Goal: Task Accomplishment & Management: Use online tool/utility

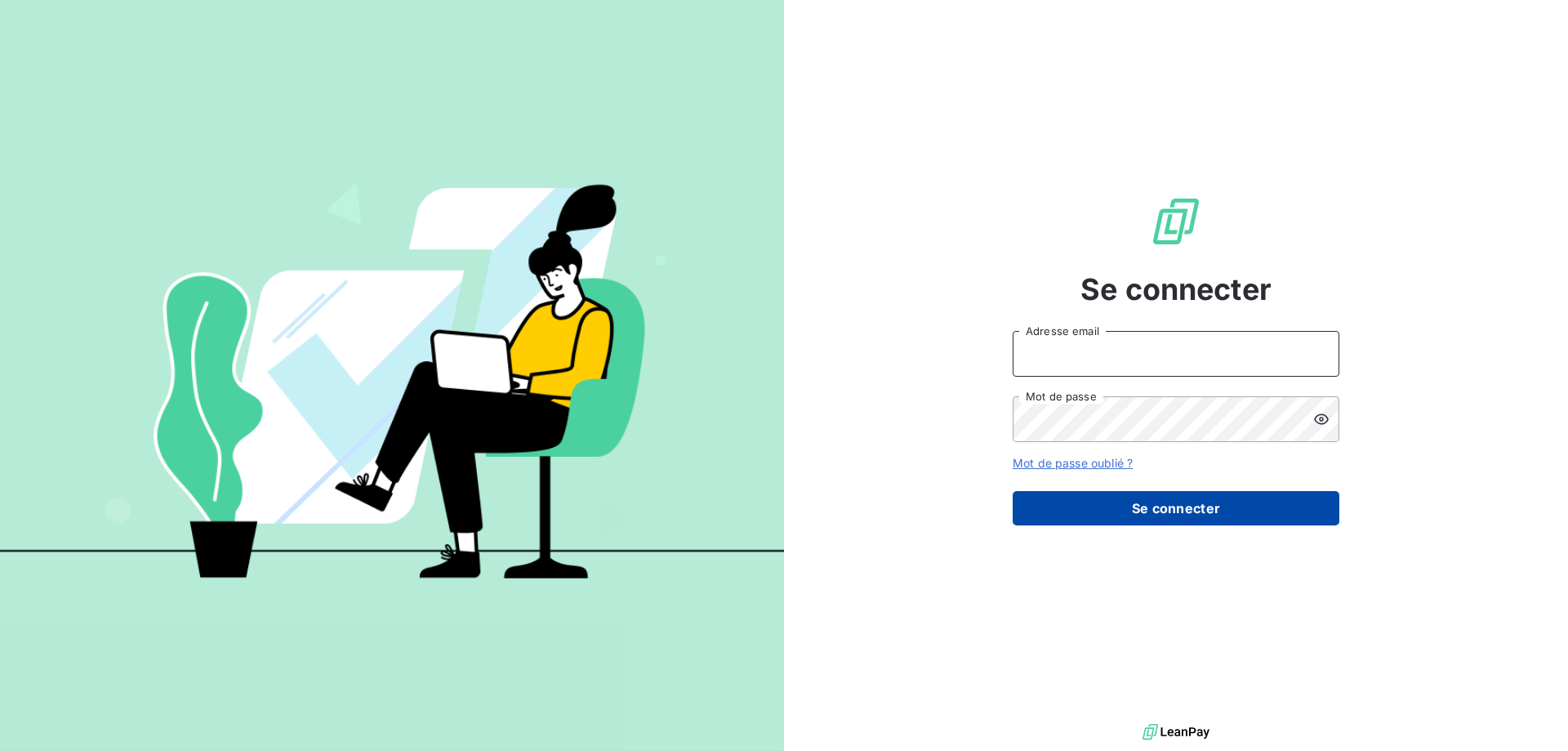
type input "adubourg@thibaut.fr"
click at [1117, 494] on button "Se connecter" at bounding box center [1176, 507] width 327 height 34
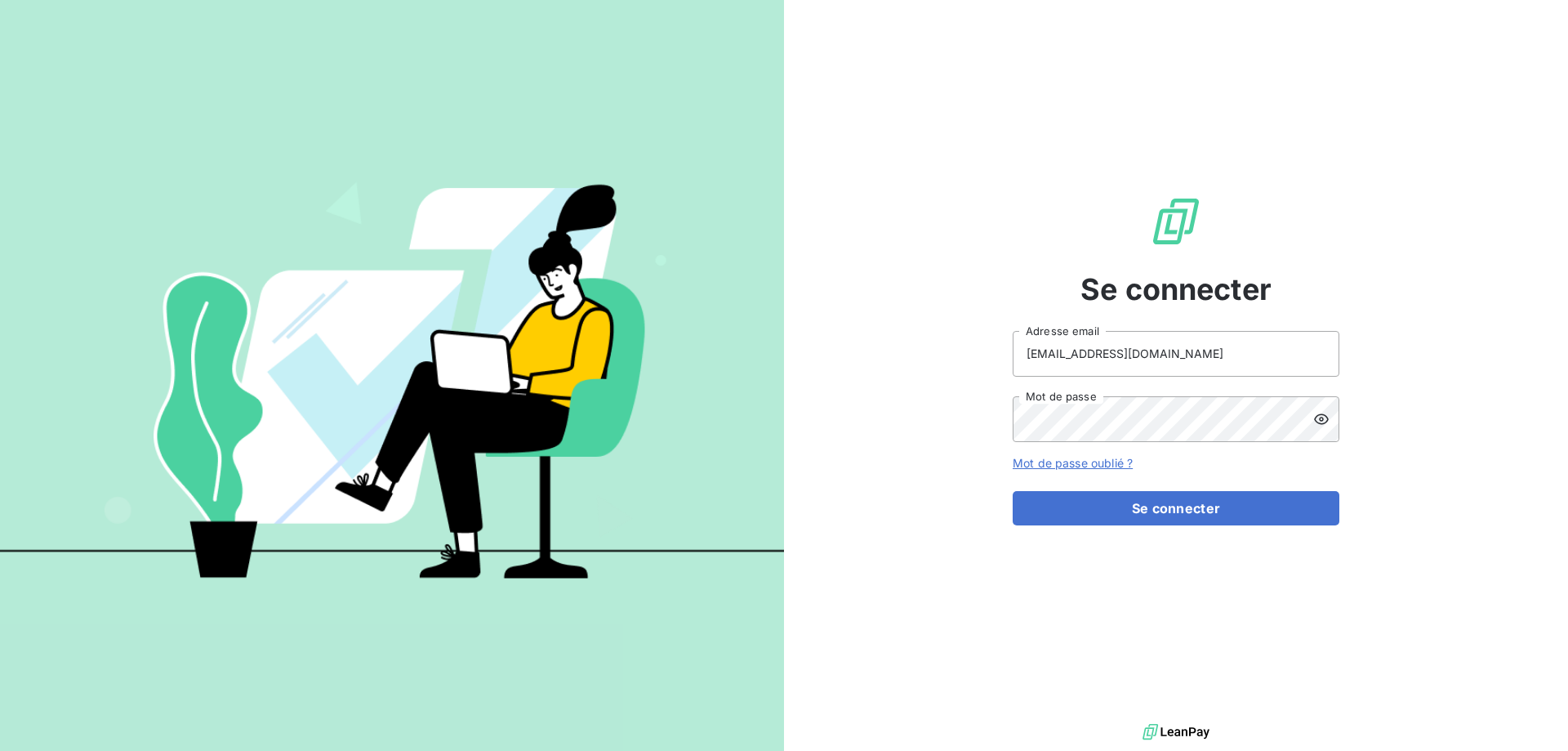
click at [1112, 507] on button "Se connecter" at bounding box center [1176, 507] width 327 height 34
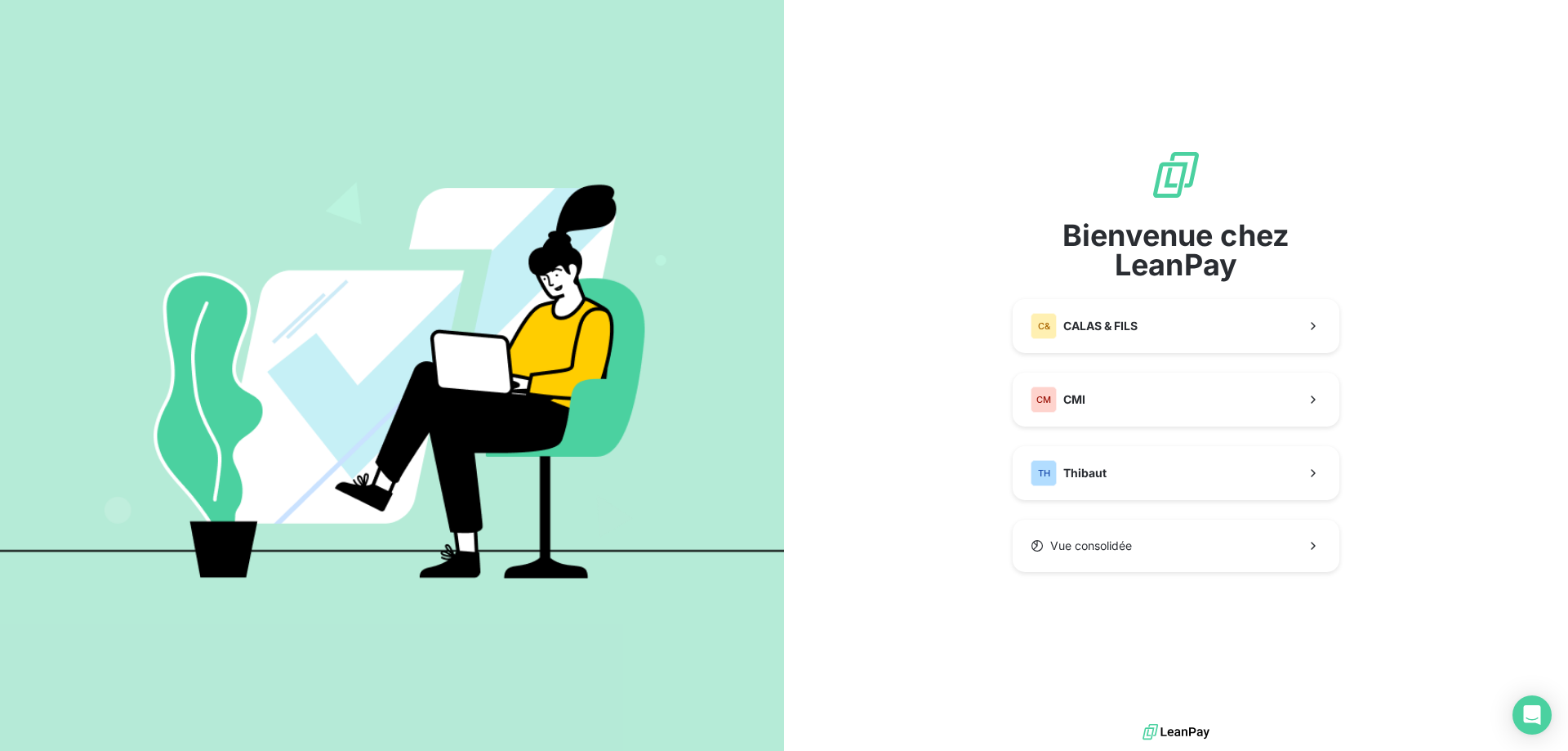
click at [1053, 512] on div "Bienvenue chez LeanPay C& CALAS & FILS CM CMI TH Thibaut Vue consolidée" at bounding box center [1176, 360] width 327 height 423
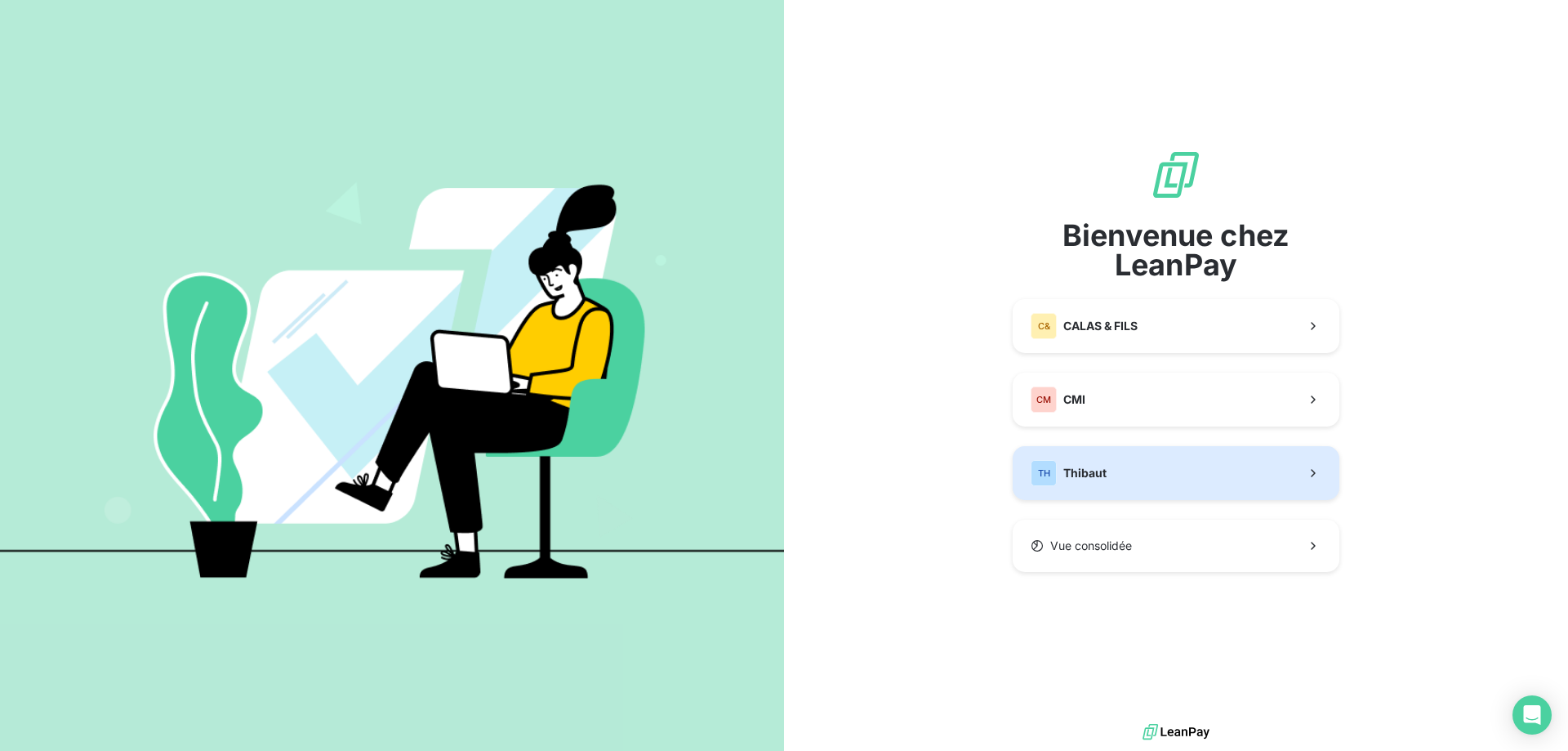
click at [1080, 478] on span "Thibaut" at bounding box center [1084, 473] width 44 height 17
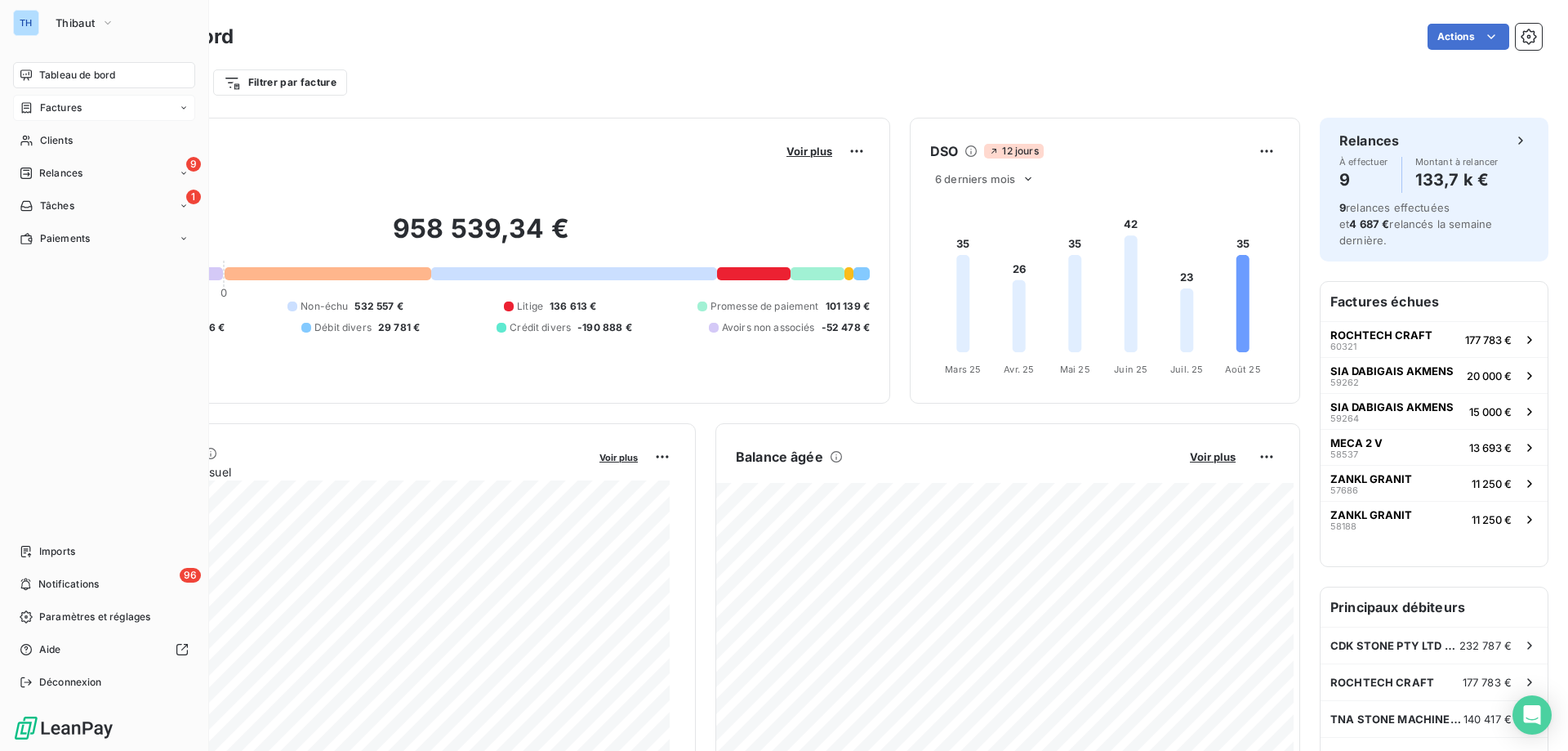
click at [36, 107] on div "Factures" at bounding box center [50, 108] width 62 height 15
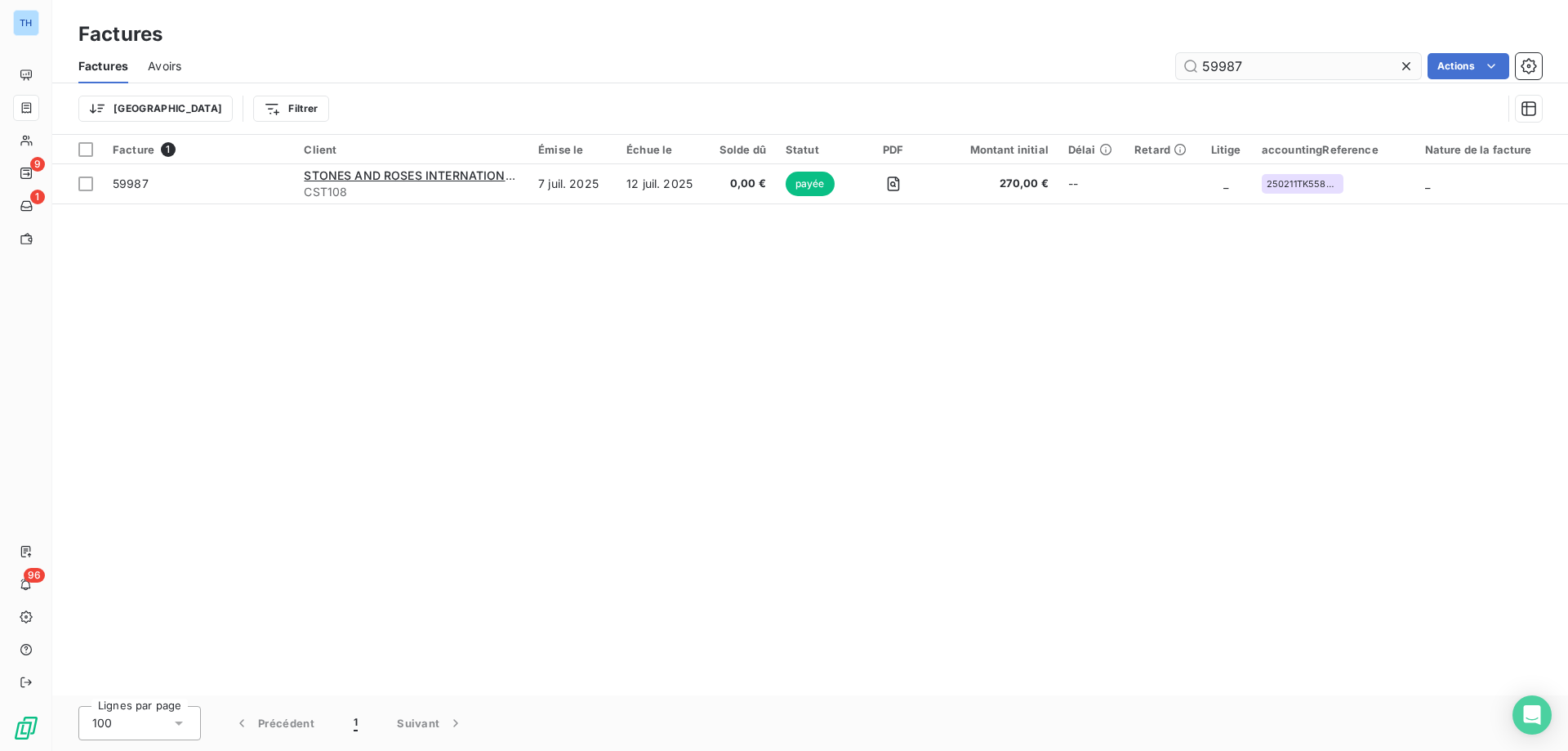
click at [1271, 63] on input "59987" at bounding box center [1299, 66] width 245 height 26
type input "60308"
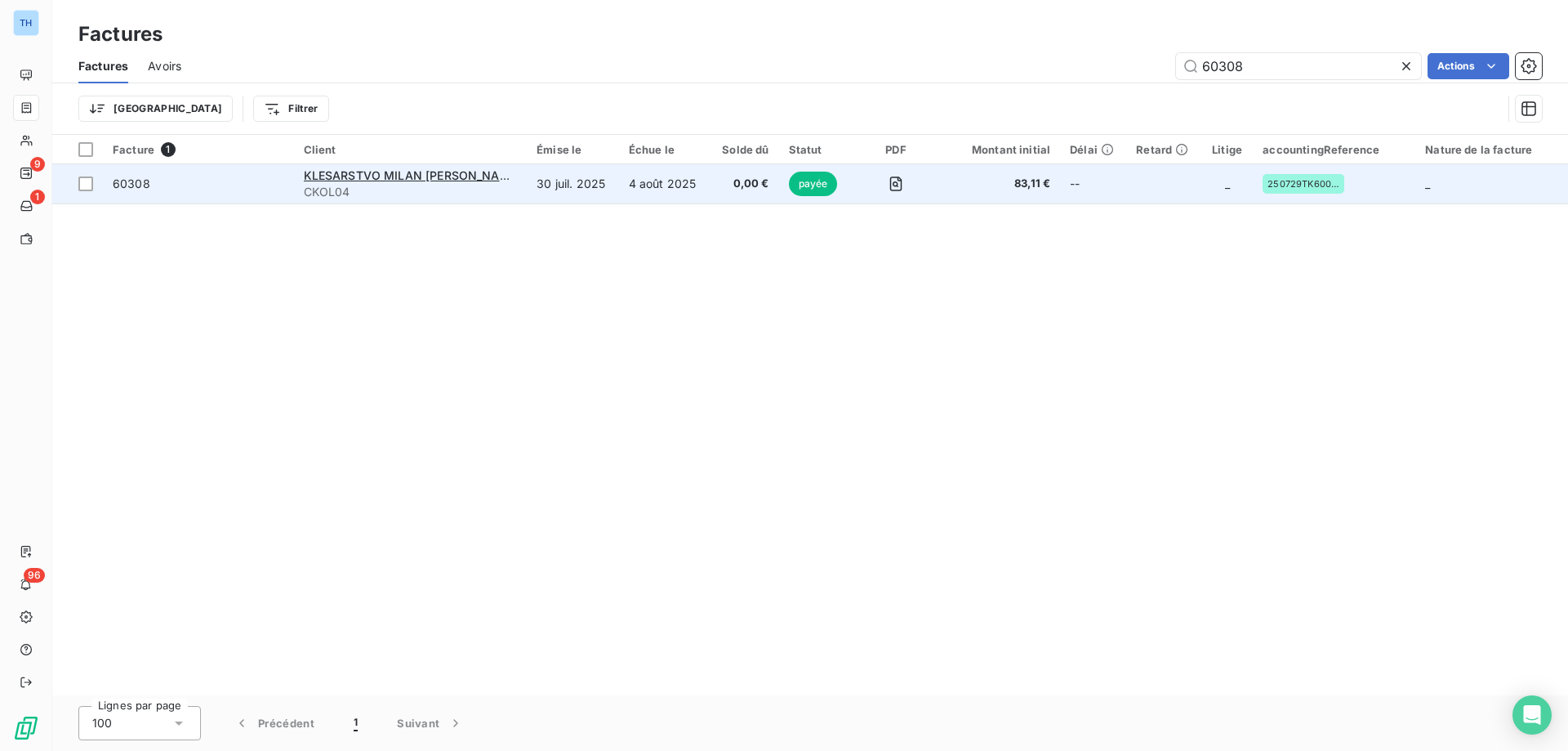
click at [747, 180] on span "0,00 €" at bounding box center [744, 184] width 50 height 17
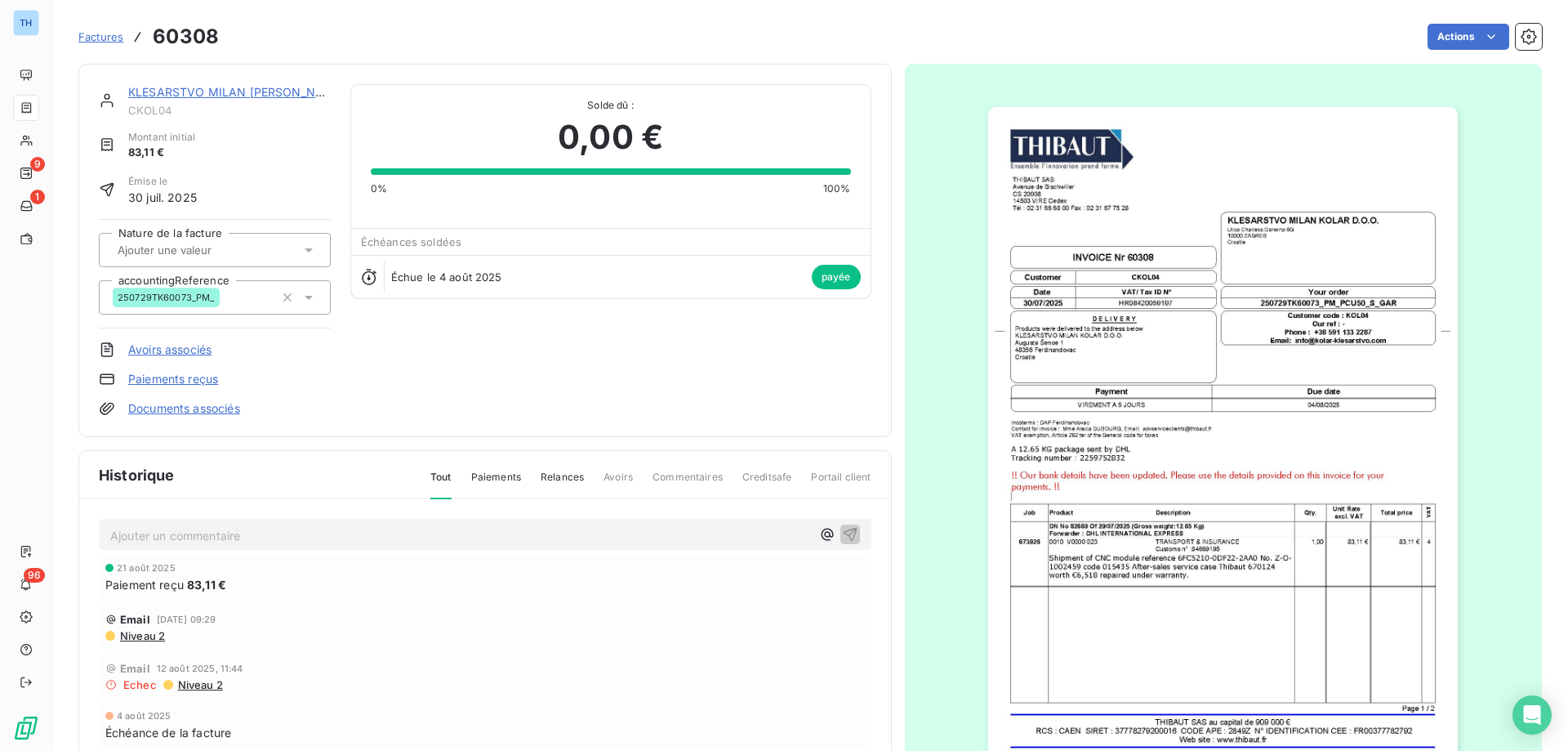
click at [229, 90] on link "KLESARSTVO MILAN [PERSON_NAME] D.O.O." at bounding box center [255, 91] width 253 height 14
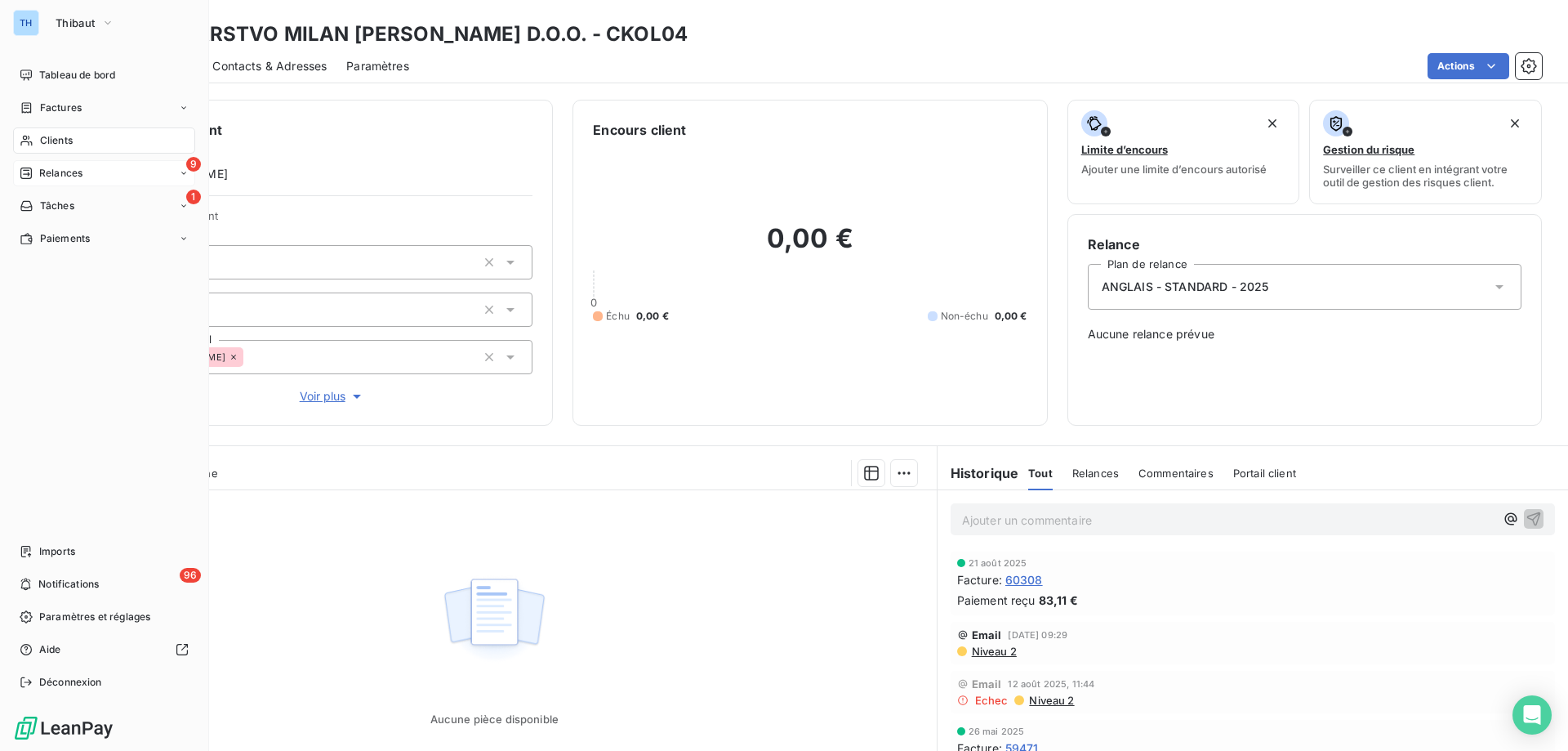
click at [29, 175] on icon at bounding box center [26, 173] width 11 height 11
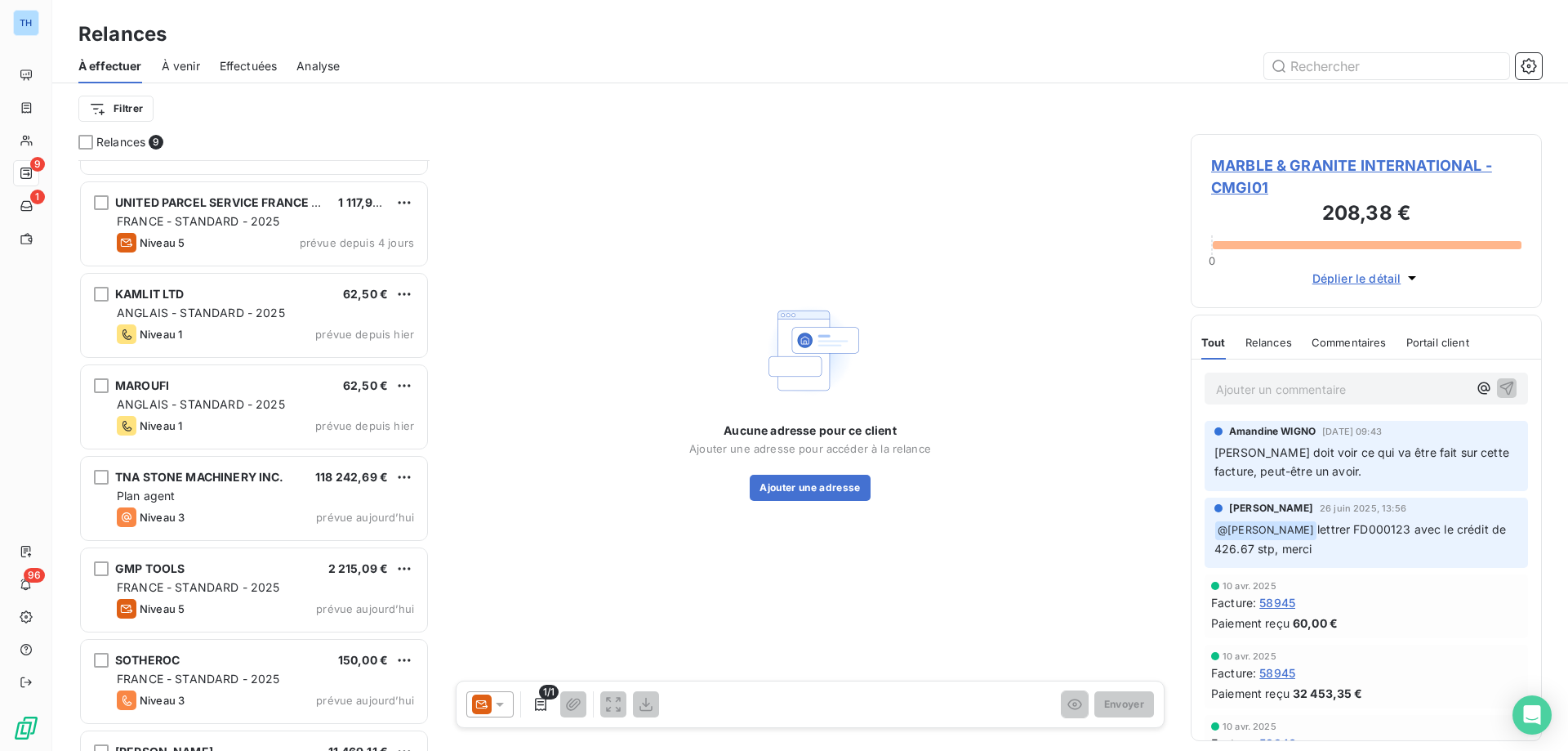
scroll to position [233, 0]
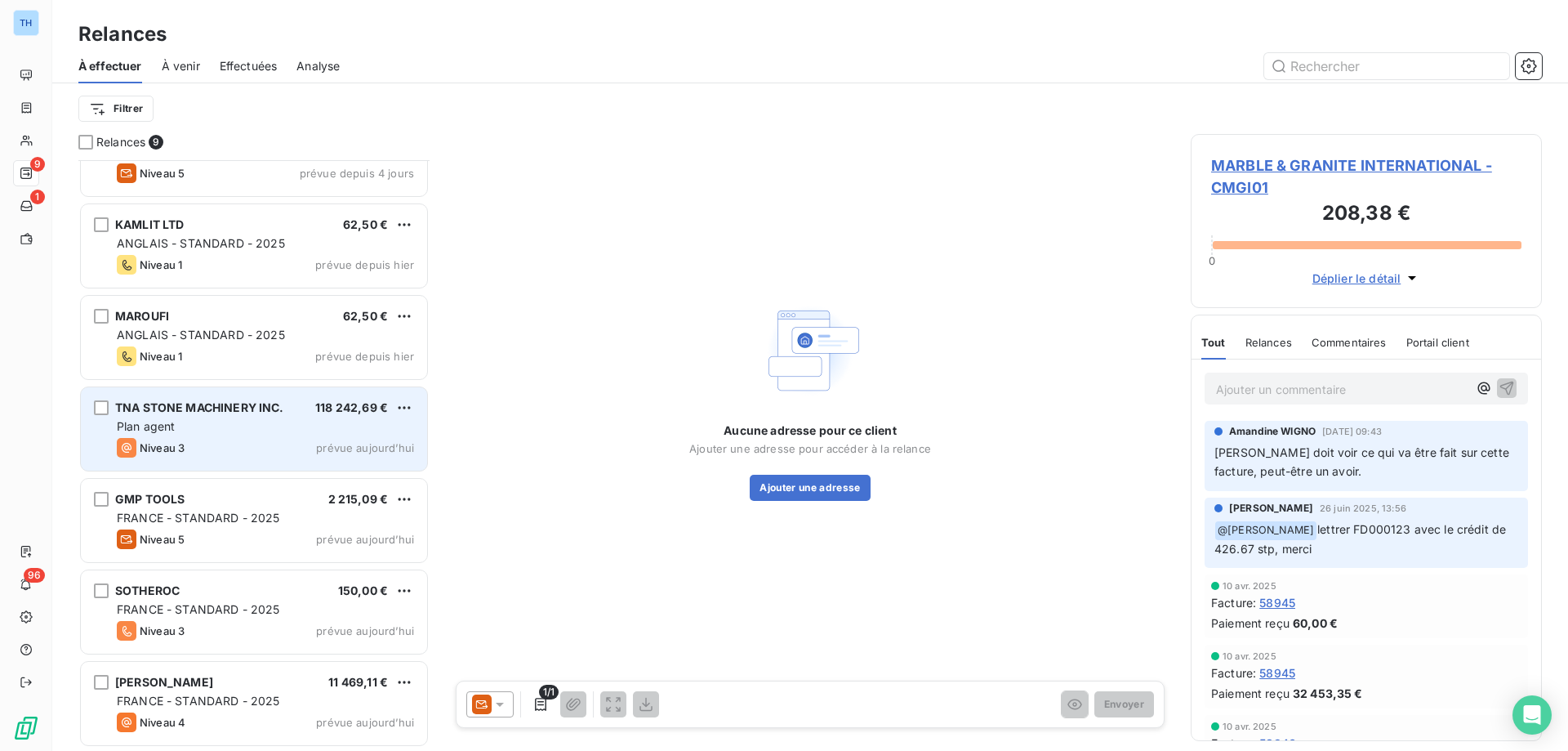
click at [245, 437] on div "TNA STONE MACHINERY INC. 118 242,69 € Plan agent Niveau 3 prévue [DATE]" at bounding box center [254, 429] width 346 height 84
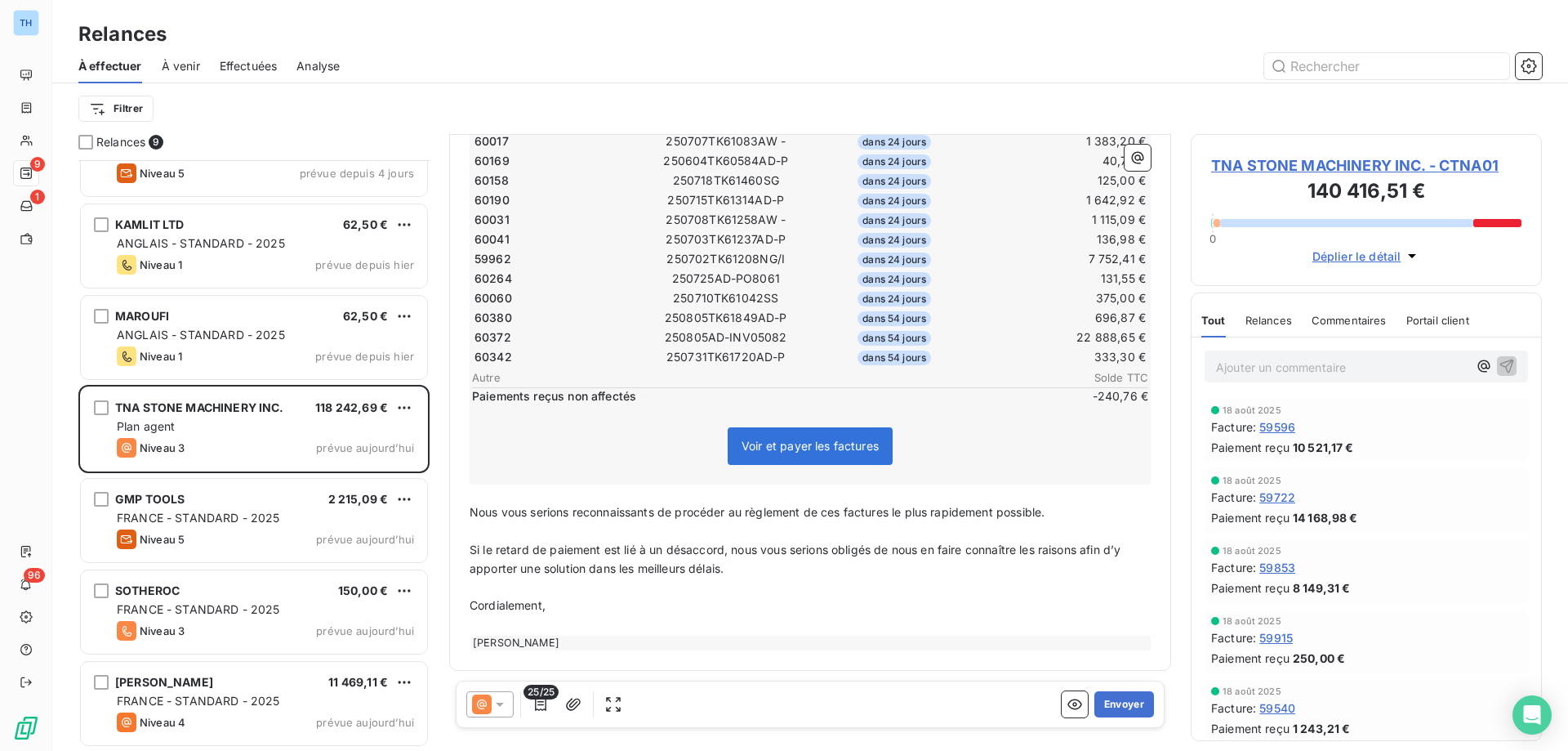
scroll to position [219, 0]
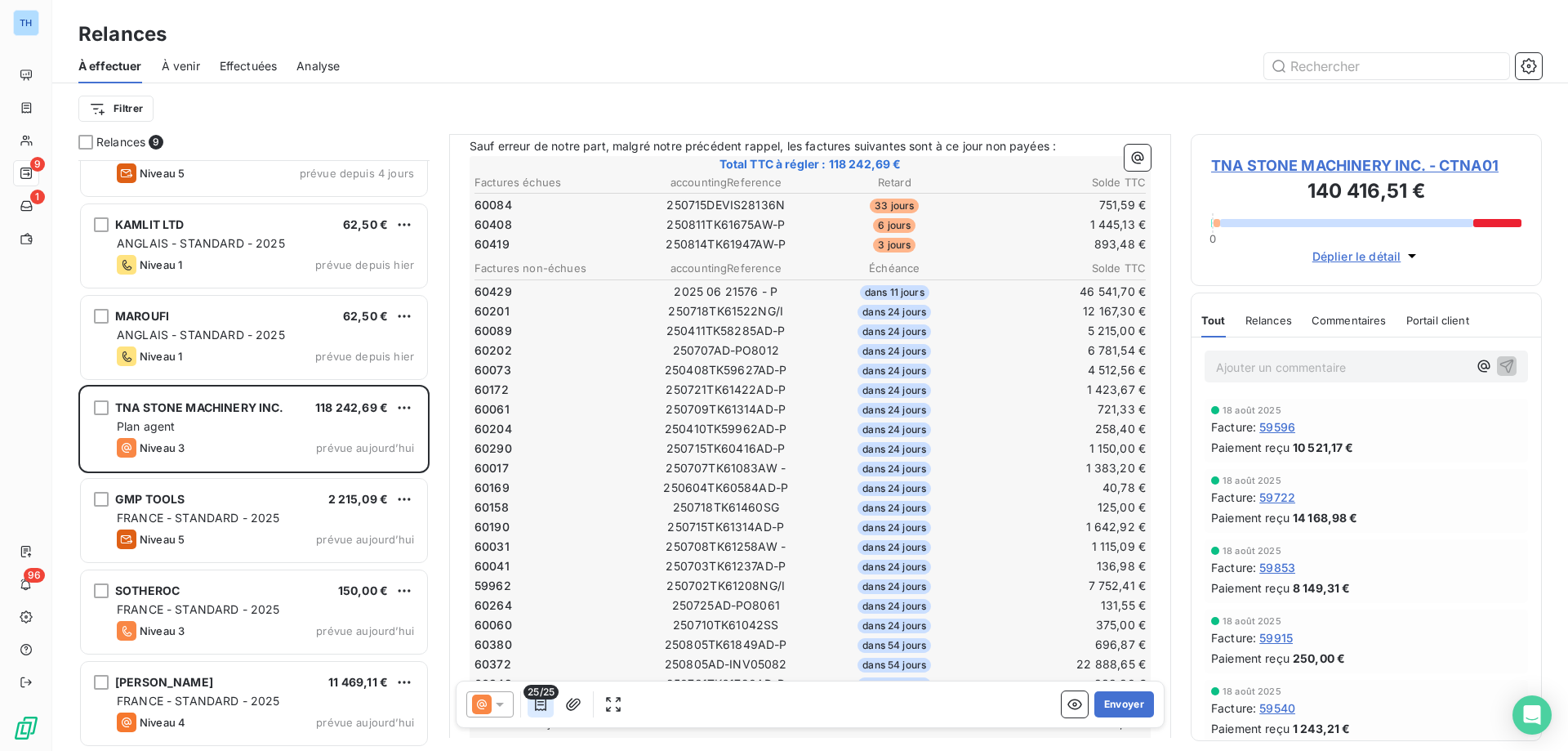
click at [540, 705] on icon "button" at bounding box center [541, 705] width 11 height 13
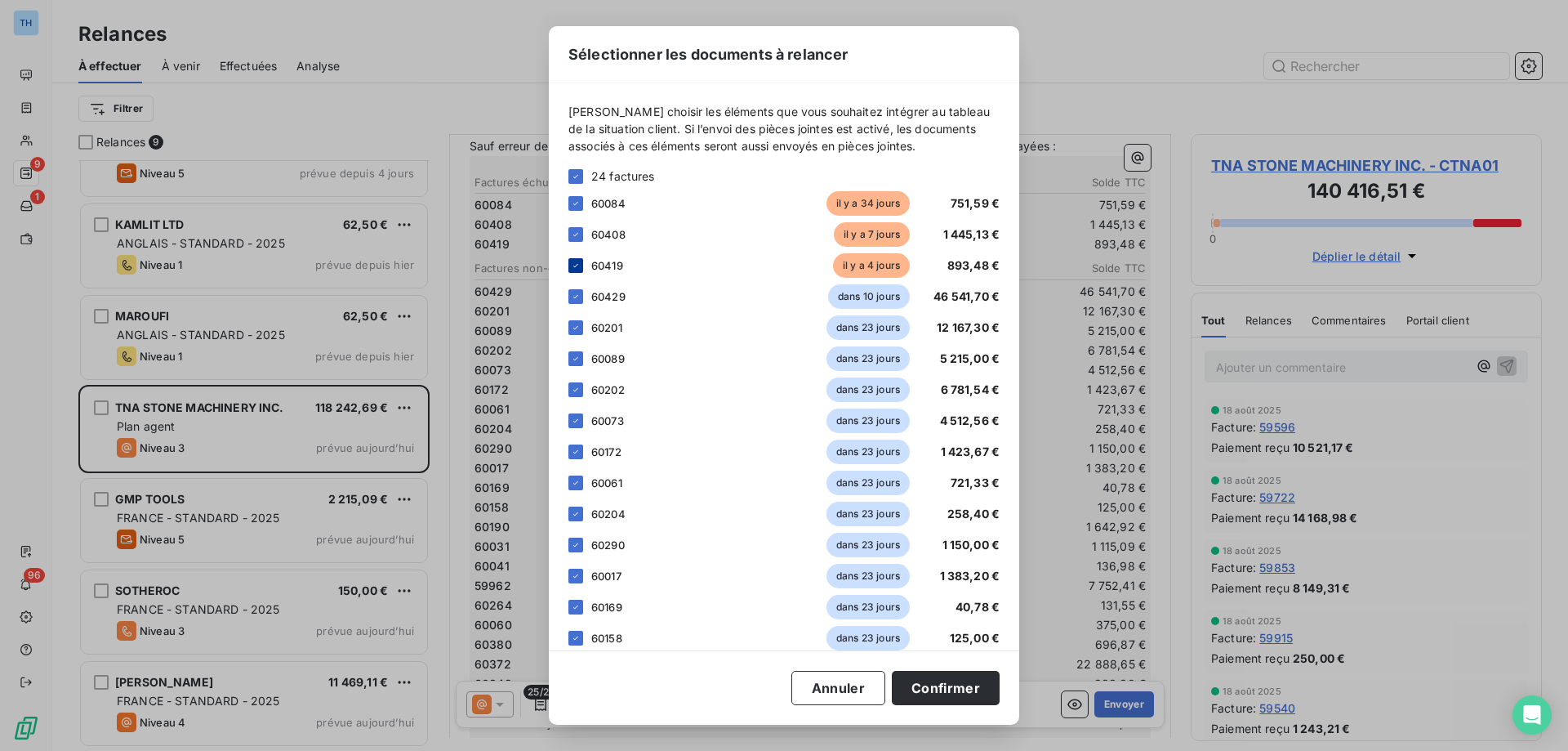
click at [574, 176] on icon at bounding box center [575, 177] width 10 height 10
click at [575, 202] on div at bounding box center [576, 204] width 15 height 15
click at [576, 236] on div at bounding box center [576, 234] width 15 height 15
click at [574, 266] on div at bounding box center [576, 266] width 15 height 15
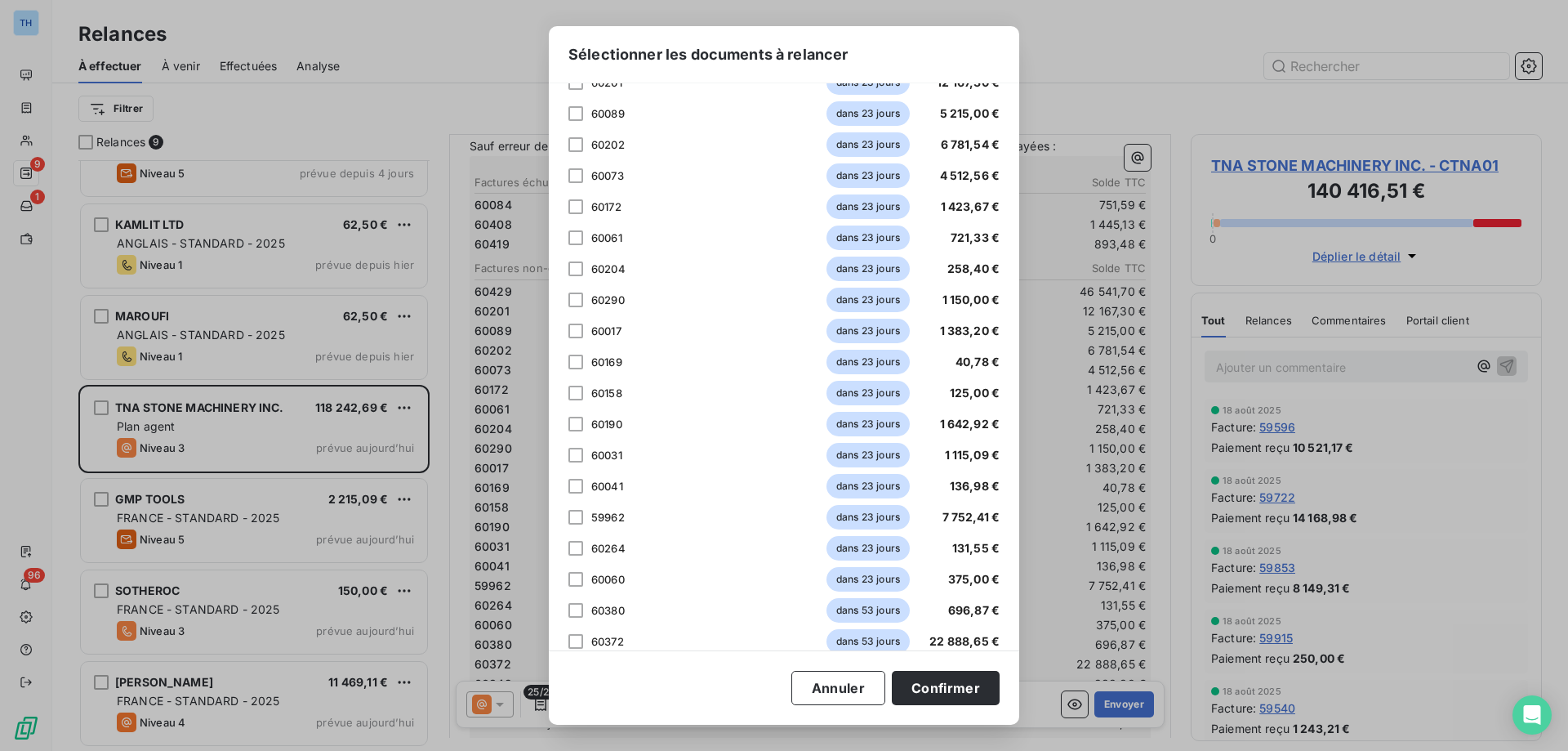
scroll to position [379, 0]
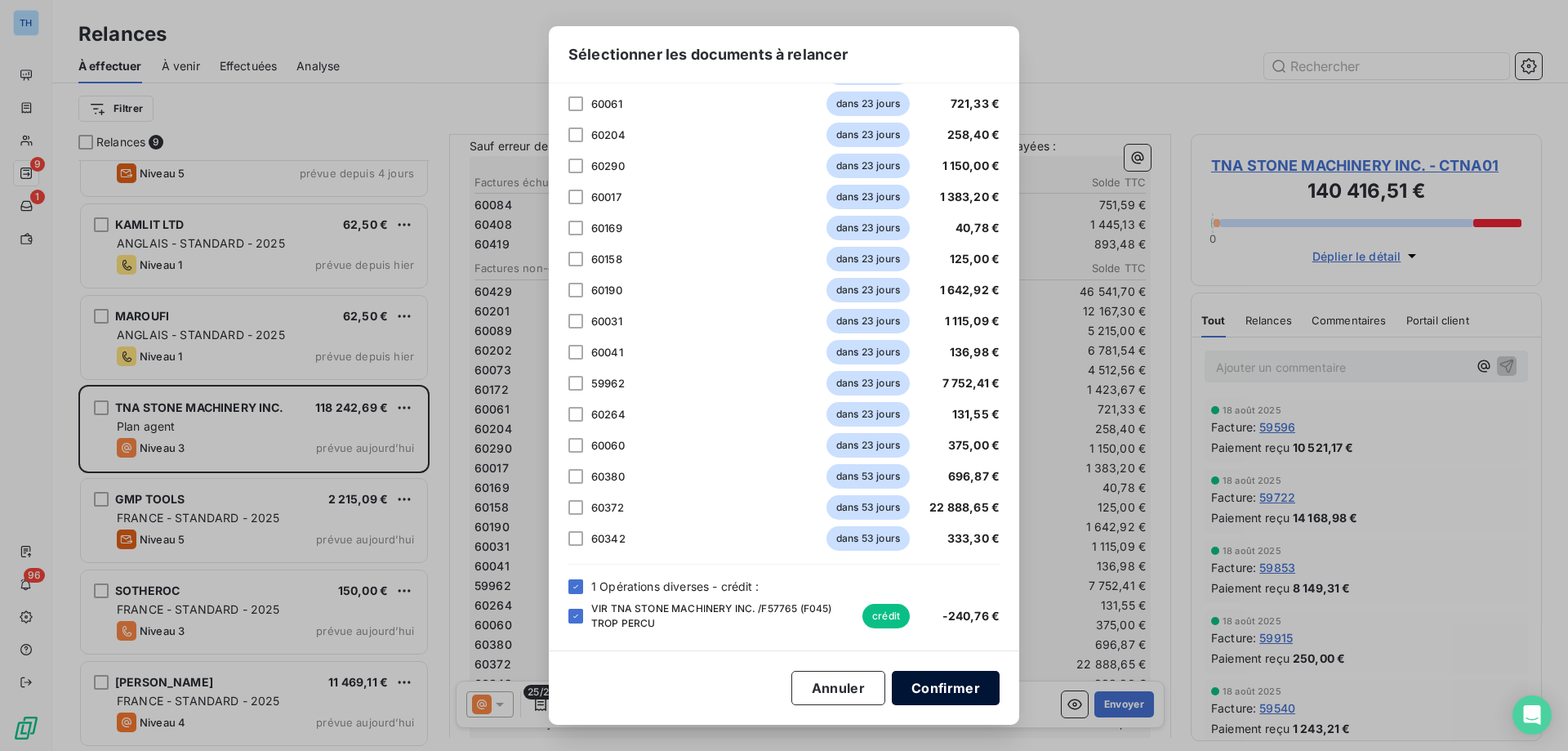
click at [962, 690] on button "Confirmer" at bounding box center [946, 688] width 108 height 34
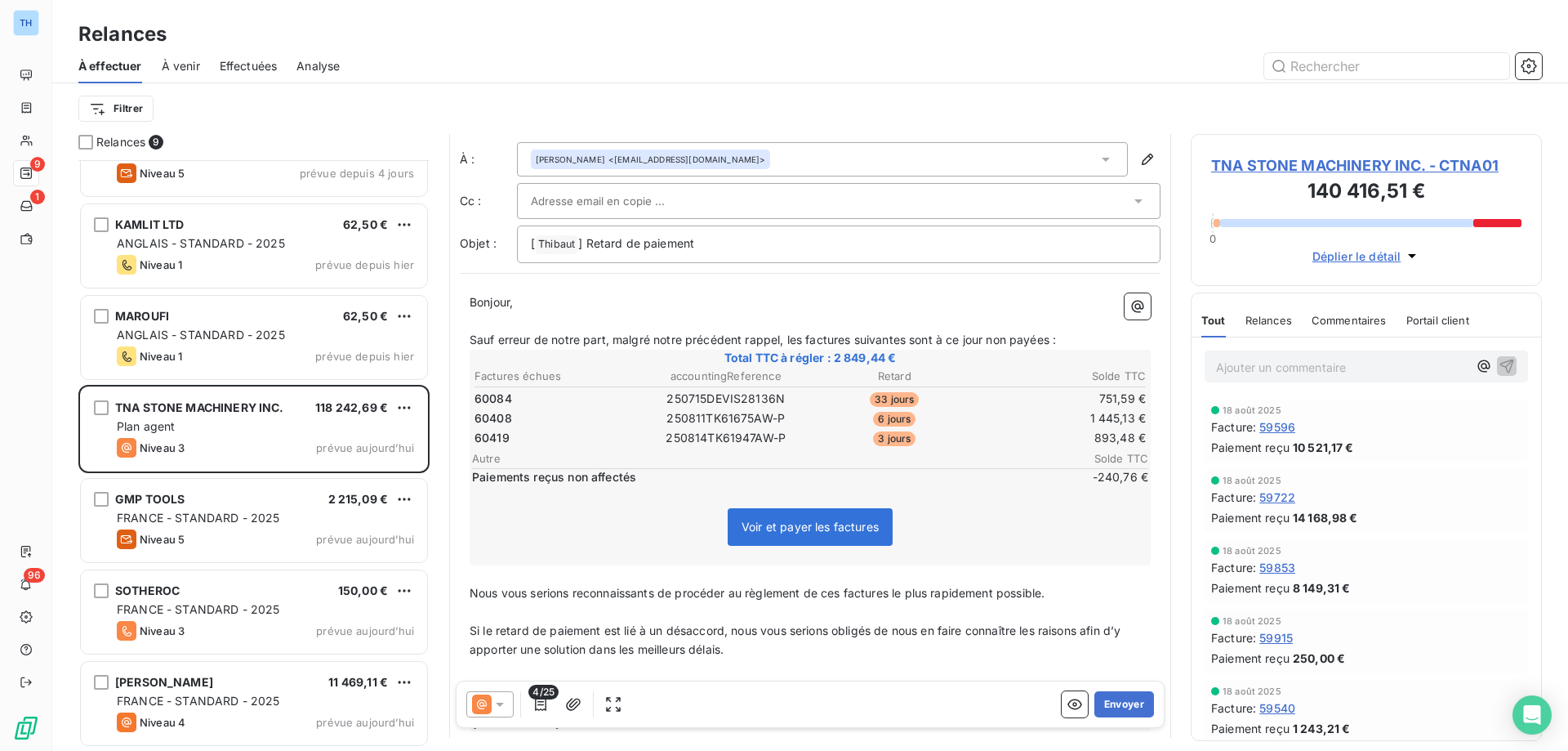
scroll to position [0, 0]
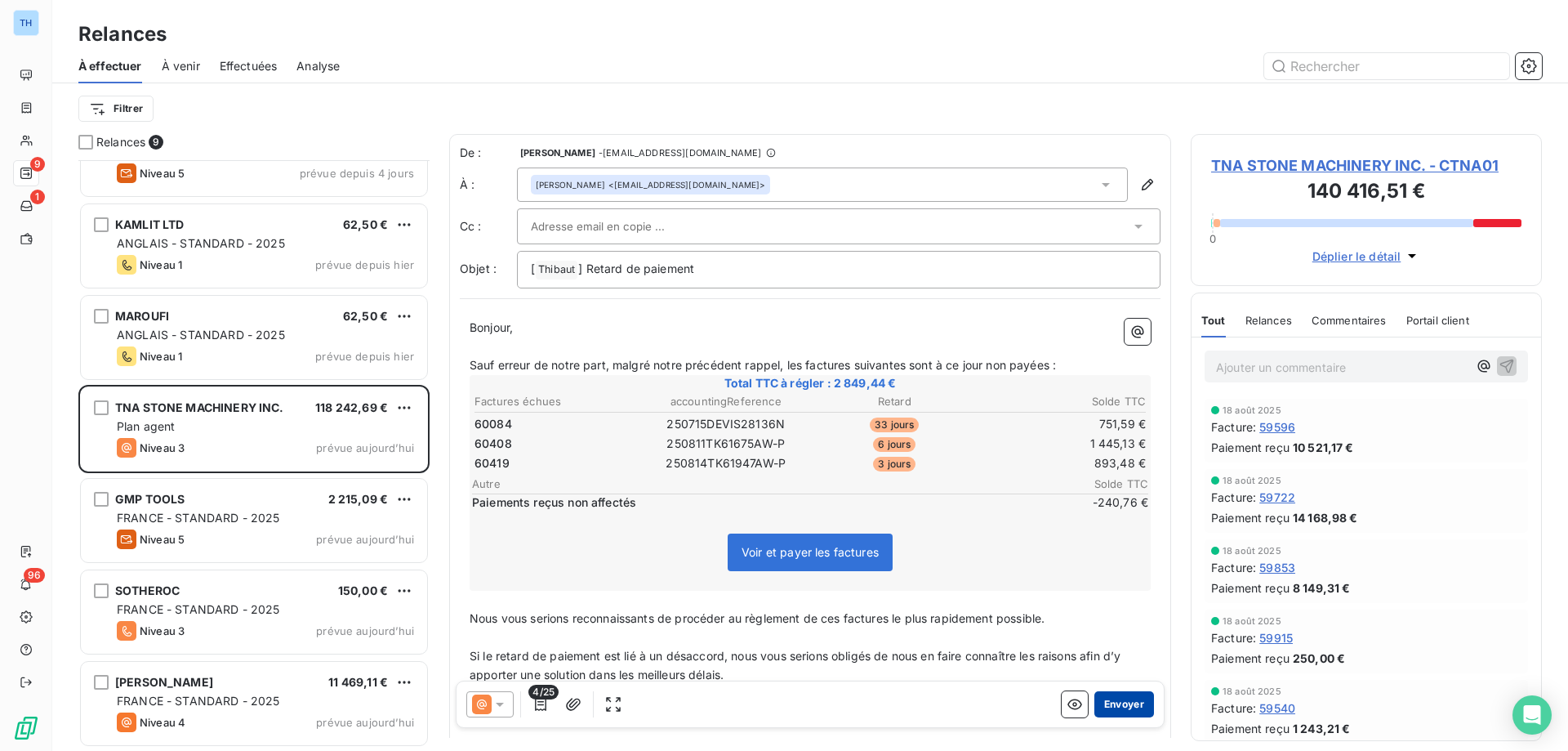
click at [1113, 705] on button "Envoyer" at bounding box center [1124, 705] width 59 height 26
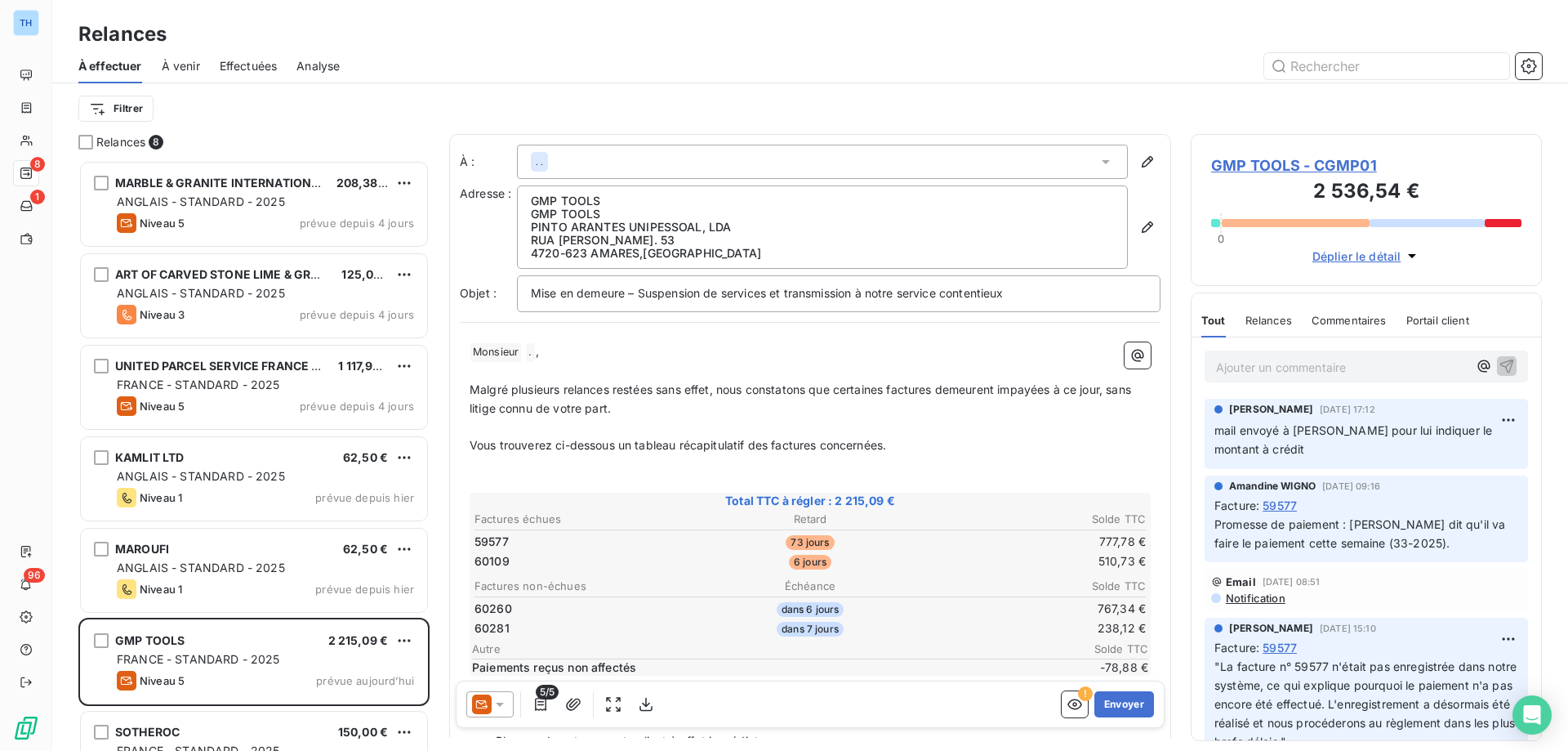
scroll to position [578, 339]
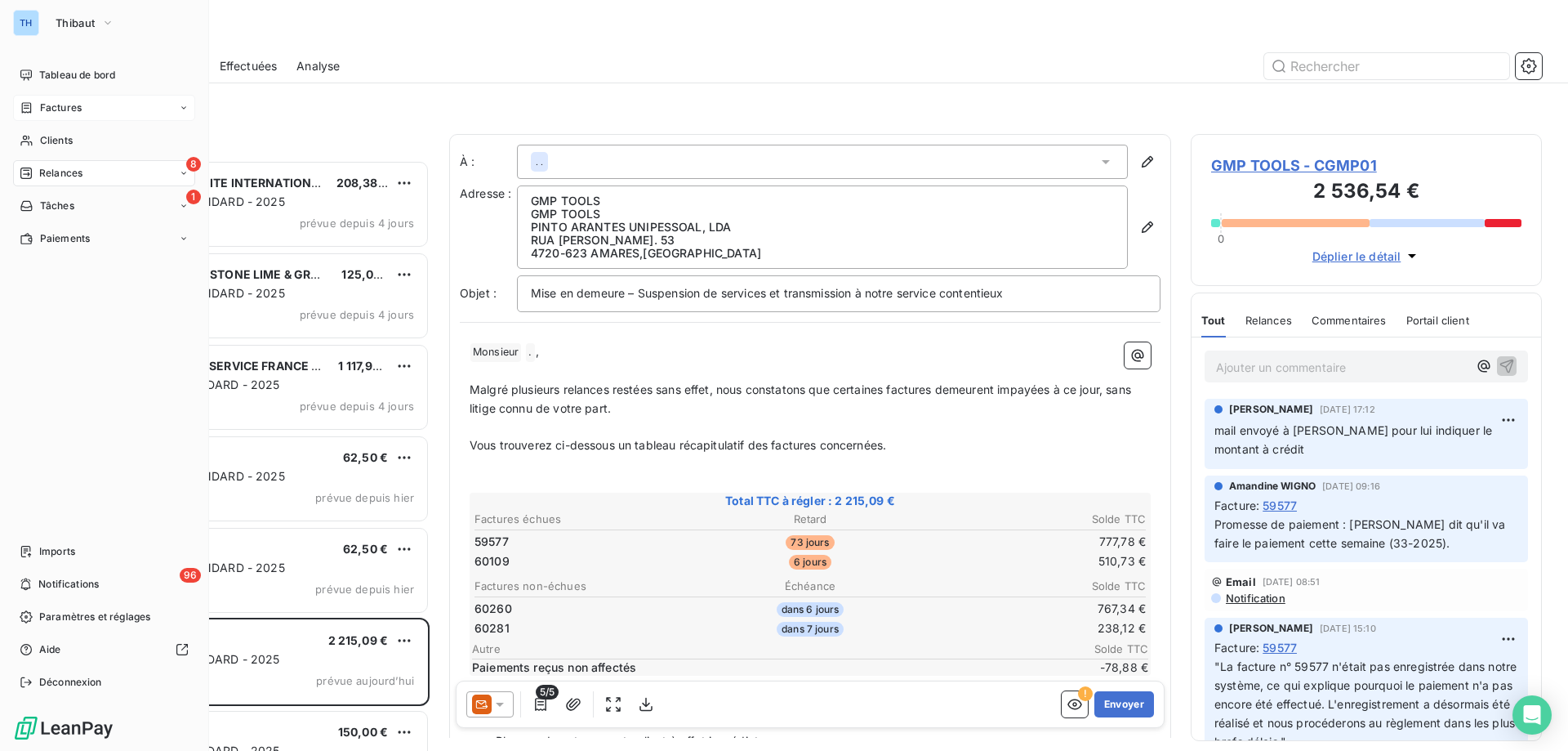
click at [51, 110] on span "Factures" at bounding box center [60, 108] width 42 height 15
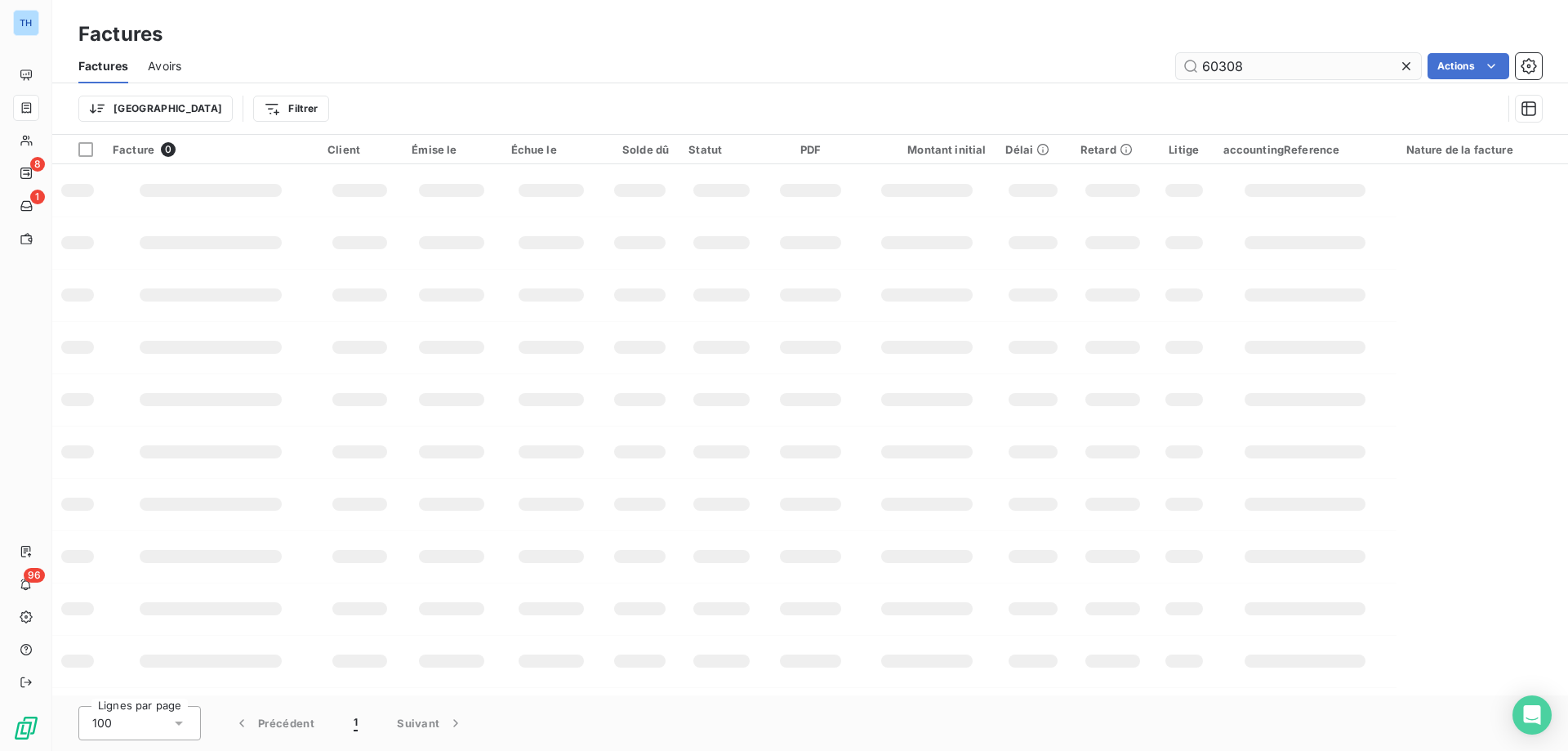
click at [1265, 66] on input "60308" at bounding box center [1299, 66] width 245 height 26
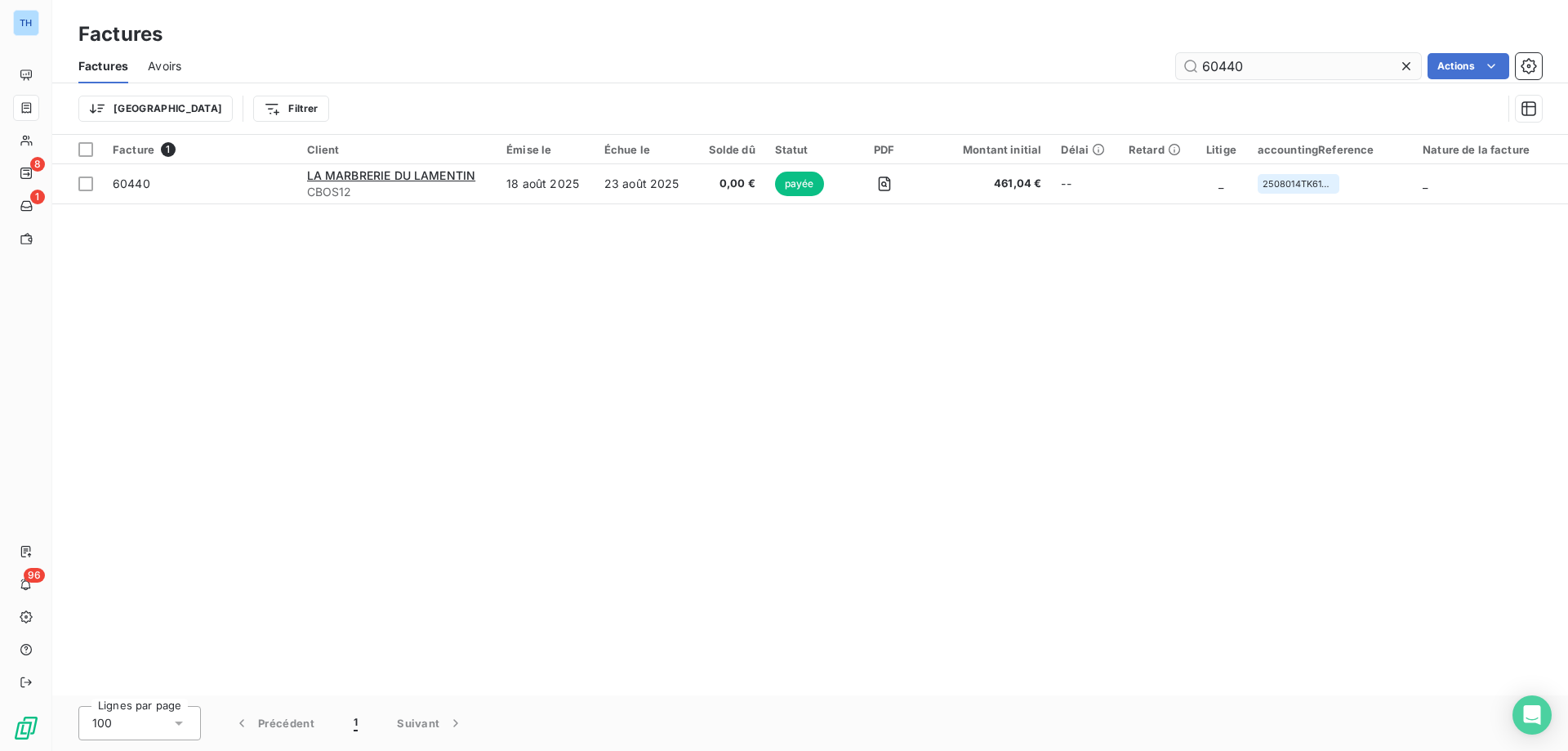
type input "60440"
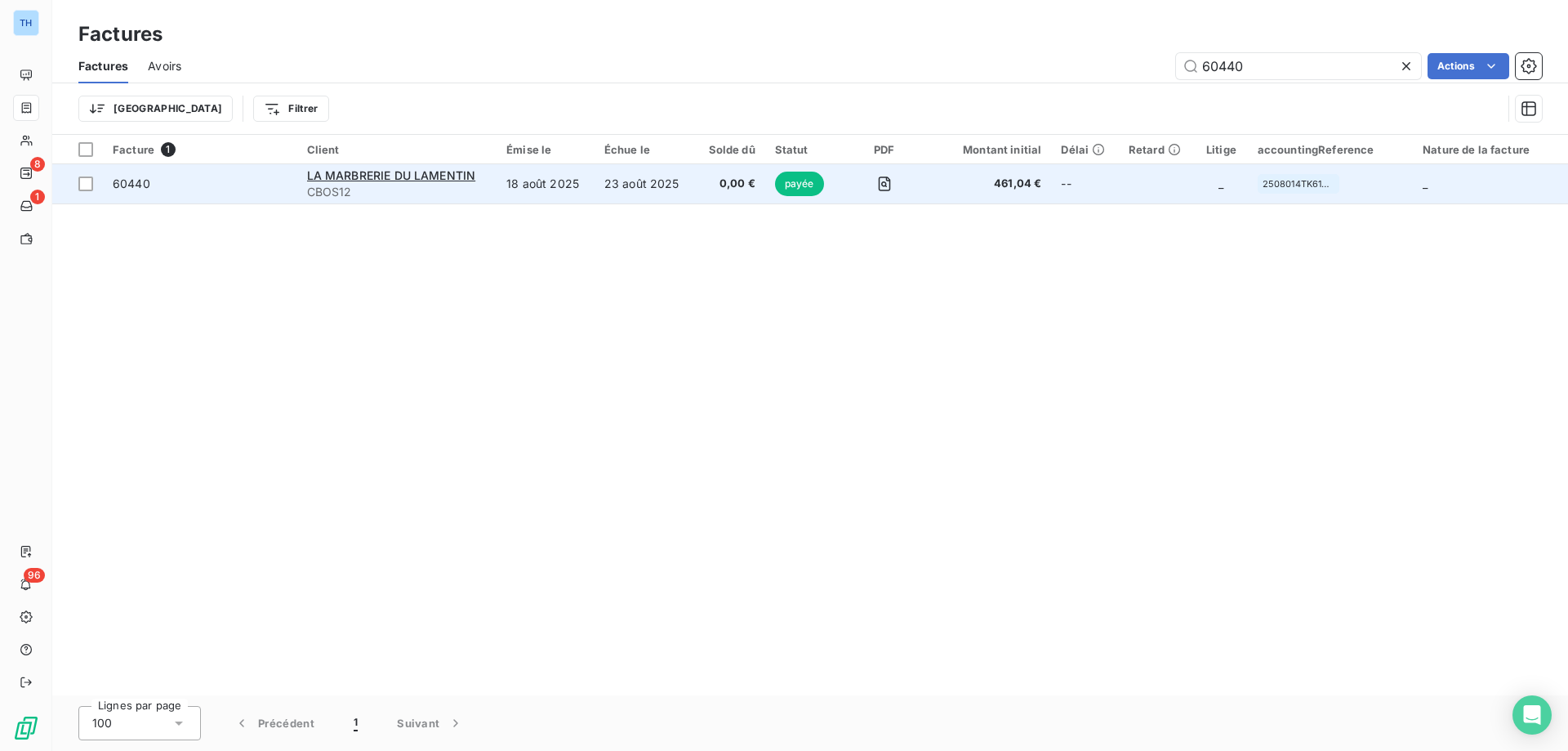
click at [651, 191] on td "23 août 2025" at bounding box center [645, 184] width 100 height 39
